Goal: Task Accomplishment & Management: Manage account settings

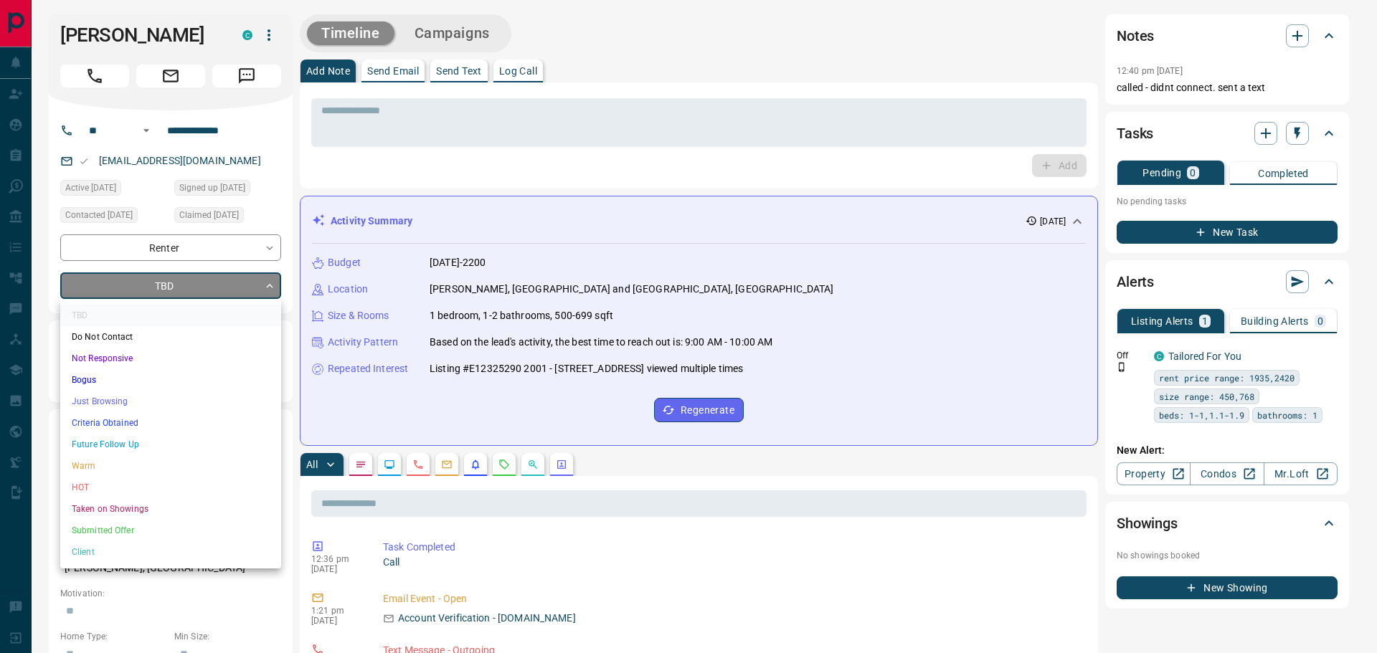
click at [143, 399] on li "Just Browsing" at bounding box center [170, 402] width 221 height 22
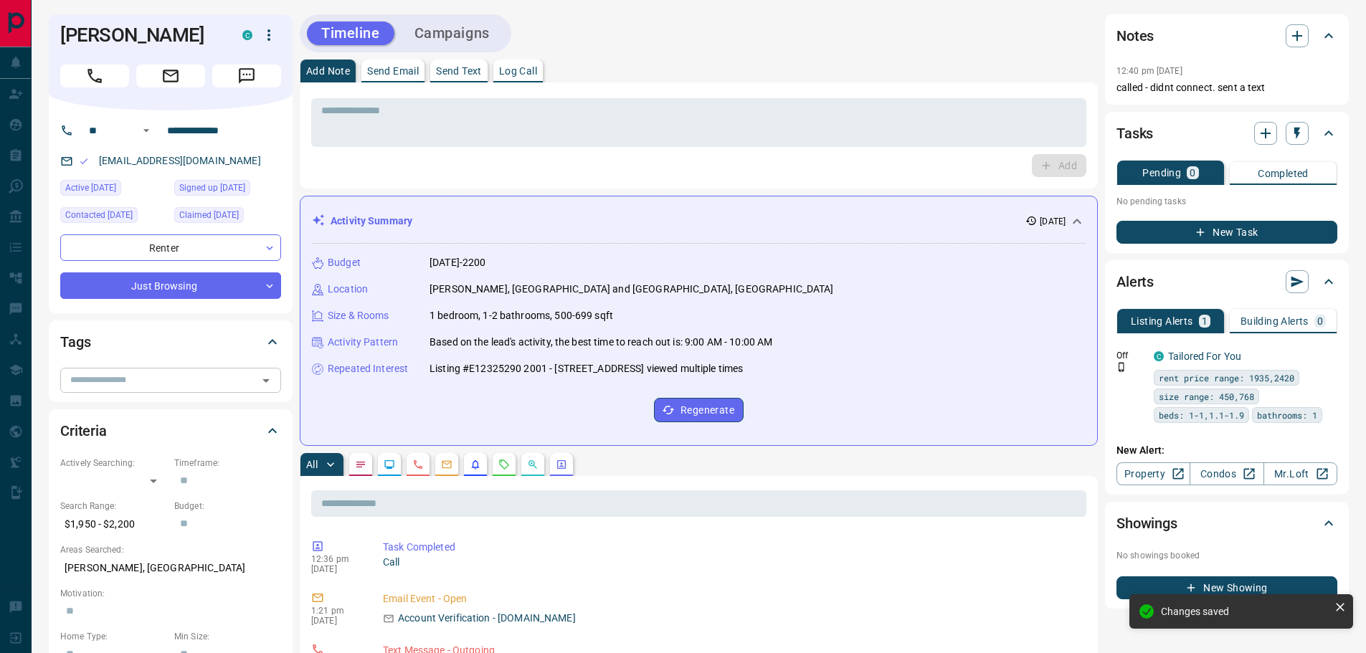
type input "*"
click at [160, 374] on input "text" at bounding box center [159, 380] width 189 height 16
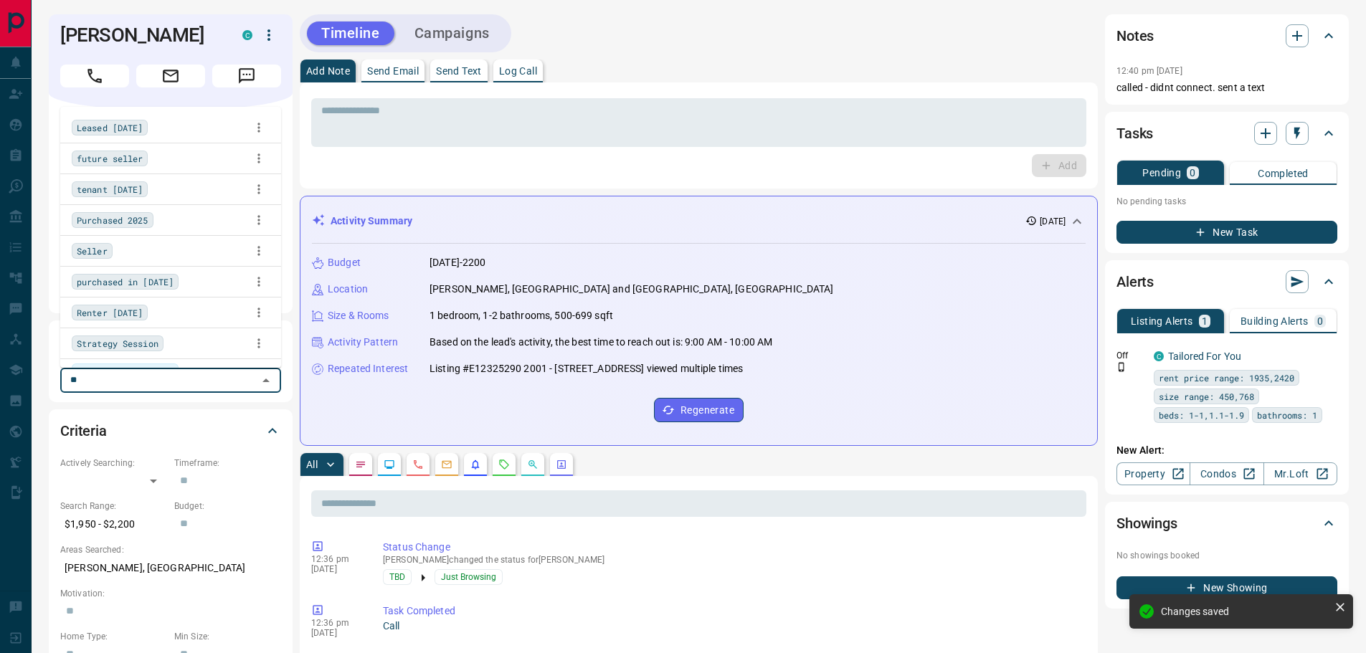
type input "*"
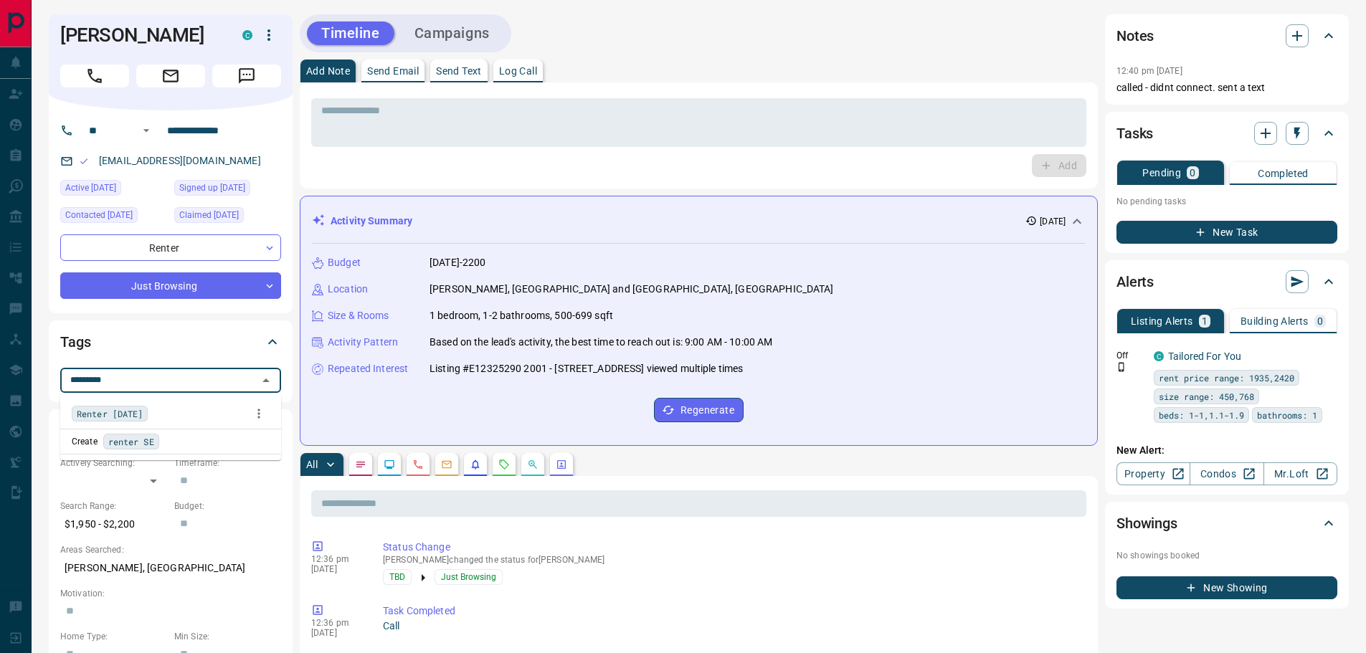
type input "**********"
click at [115, 415] on span "Renter [DATE]" at bounding box center [110, 414] width 66 height 14
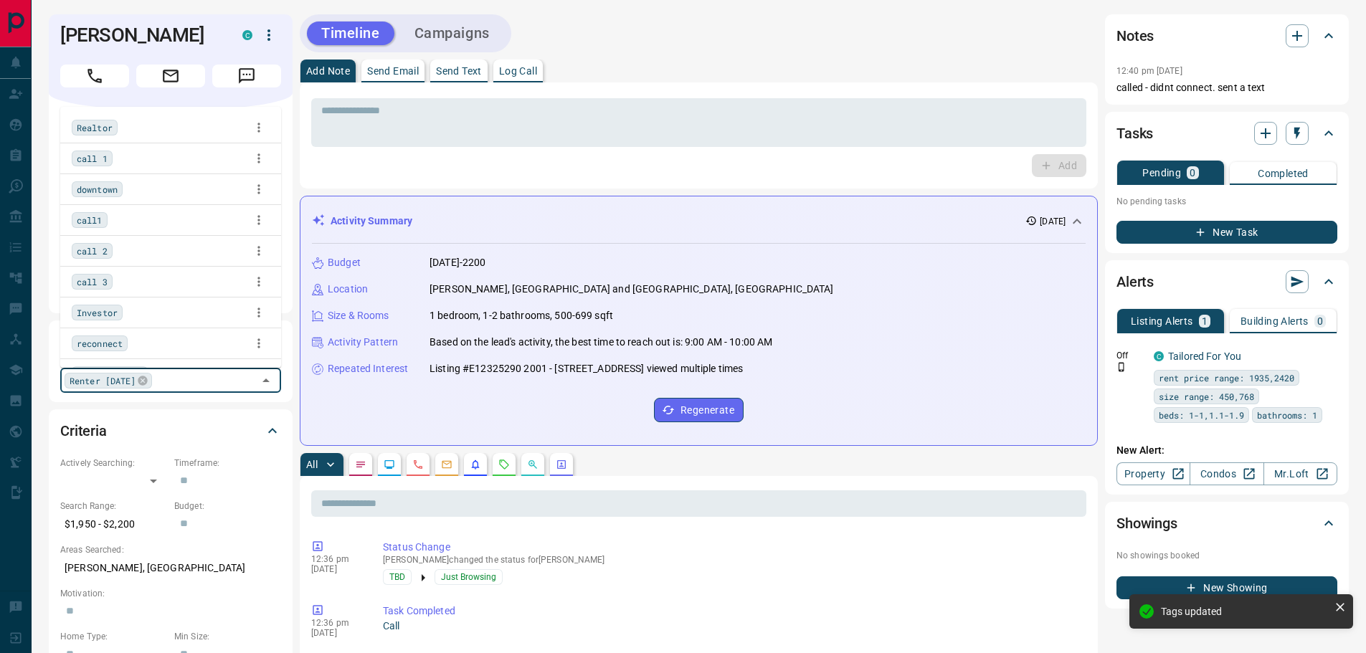
click at [287, 353] on div "Tags Renter [DATE] ​" at bounding box center [171, 361] width 244 height 81
